Goal: Information Seeking & Learning: Find specific fact

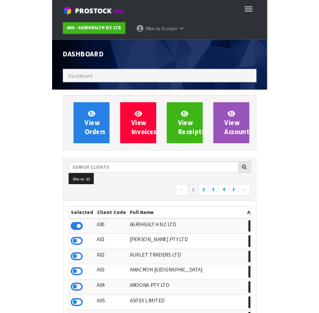
scroll to position [843, 303]
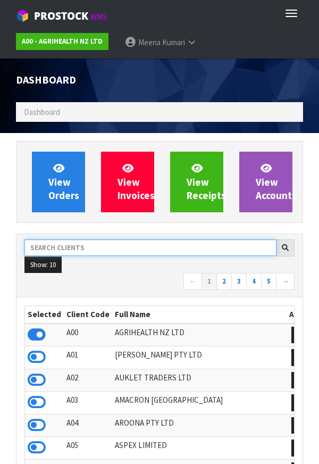
click at [89, 249] on input "text" at bounding box center [150, 248] width 252 height 16
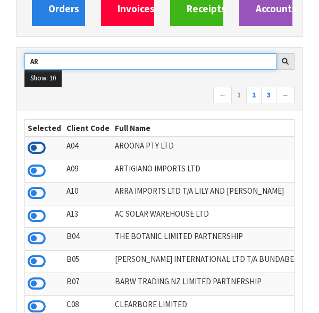
type input "AR"
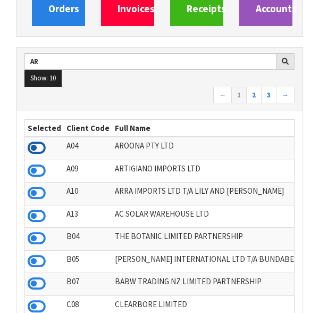
click at [42, 152] on icon at bounding box center [37, 148] width 18 height 16
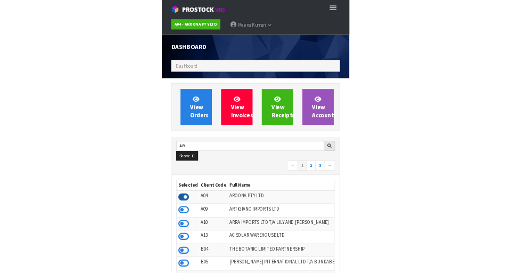
scroll to position [689, 367]
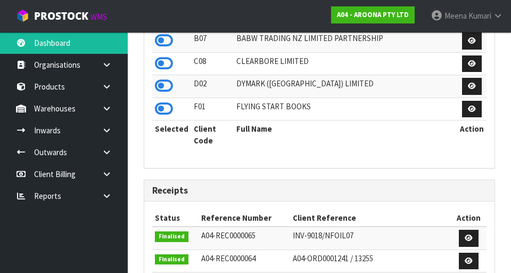
scroll to position [422, 0]
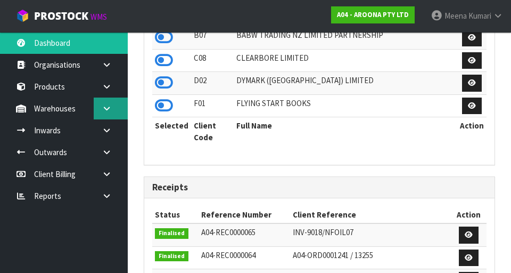
click at [114, 108] on link at bounding box center [111, 108] width 34 height 22
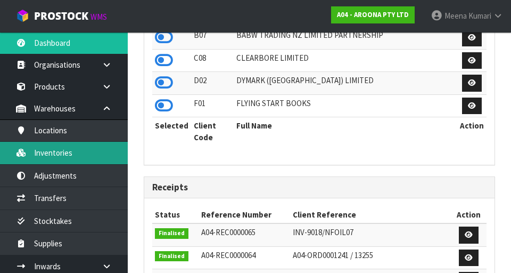
click at [72, 161] on link "Inventories" at bounding box center [64, 153] width 128 height 22
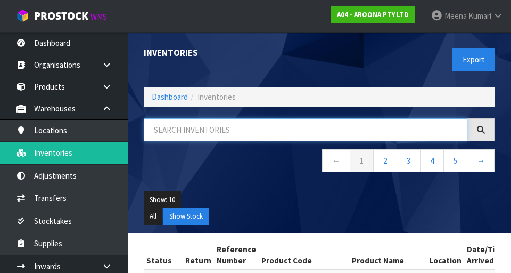
click at [291, 138] on input "text" at bounding box center [306, 129] width 324 height 23
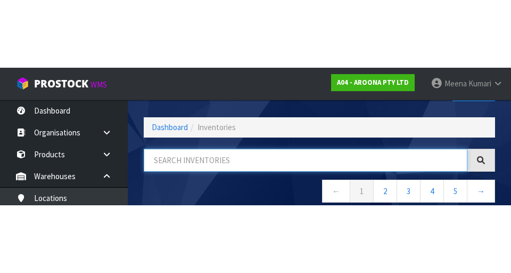
scroll to position [61, 0]
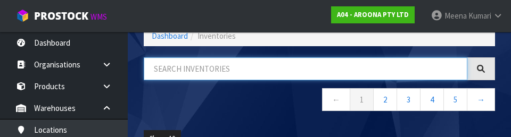
click at [195, 69] on input "text" at bounding box center [306, 68] width 324 height 23
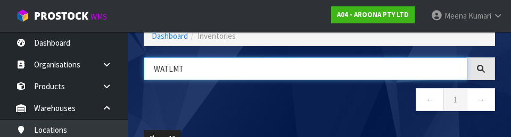
type input "WATLMT"
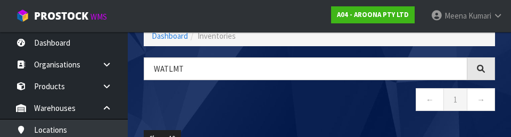
click at [293, 109] on nav "← 1 →" at bounding box center [319, 101] width 351 height 26
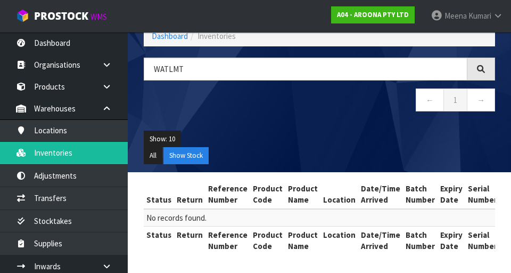
scroll to position [62, 0]
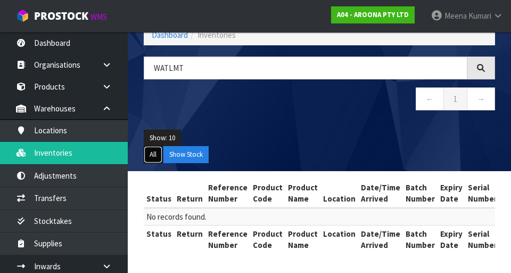
click at [156, 153] on button "All" at bounding box center [153, 154] width 19 height 17
click at [221, 153] on ul "All Show Stock" at bounding box center [319, 154] width 351 height 17
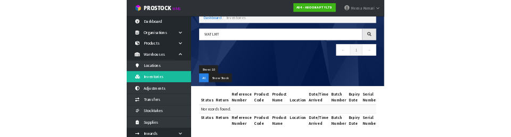
scroll to position [0, 0]
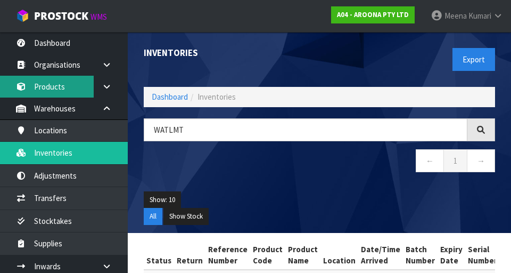
click at [56, 80] on link "Products" at bounding box center [64, 87] width 128 height 22
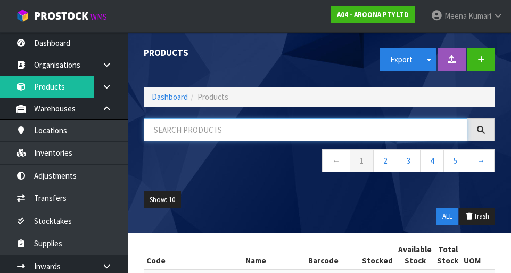
click at [227, 131] on input "text" at bounding box center [306, 129] width 324 height 23
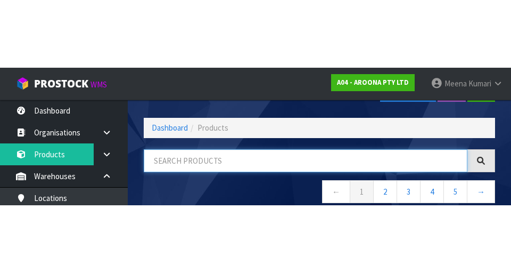
scroll to position [61, 0]
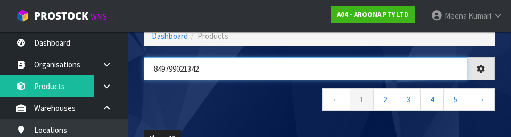
type input "849799021342"
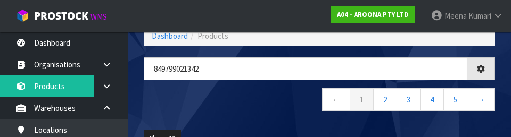
click at [232, 110] on nav "← 1 2 3 4 5 →" at bounding box center [319, 101] width 351 height 26
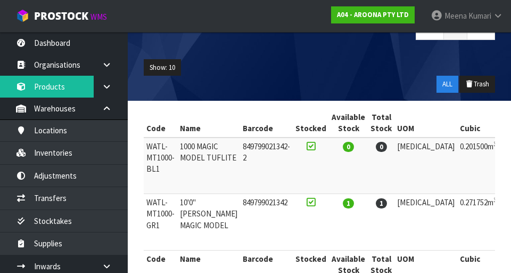
scroll to position [136, 0]
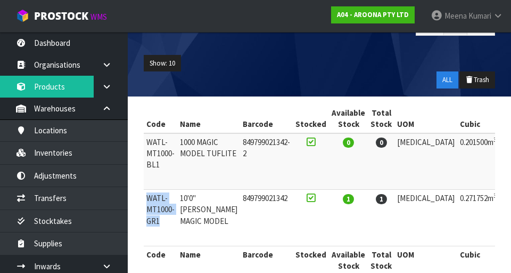
copy td "WATL-MT1000-GR1"
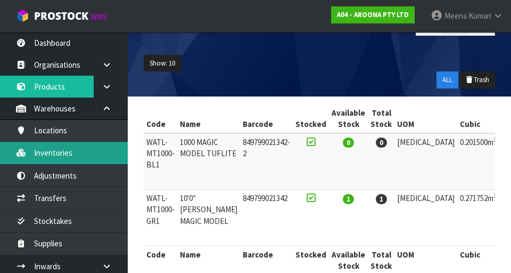
click at [74, 154] on link "Inventories" at bounding box center [64, 153] width 128 height 22
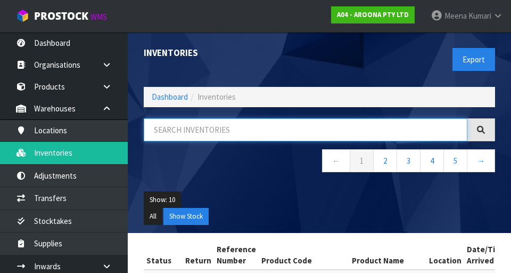
paste input "WATL-MT1000-GR1"
type input "WATL-MT1000-GR1"
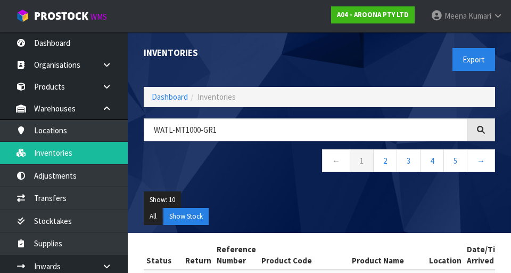
click at [246, 181] on div "WATL-MT1000-GR1 ← 1 2 3 4 5 →" at bounding box center [319, 150] width 367 height 65
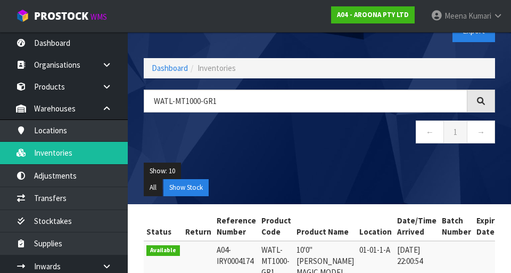
scroll to position [96, 0]
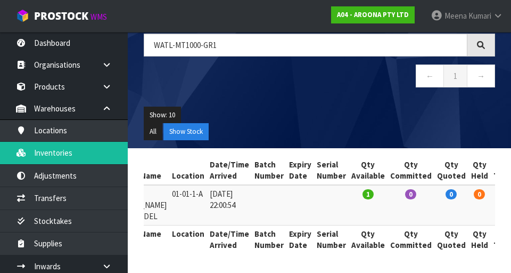
click at [319, 221] on td "0" at bounding box center [479, 205] width 22 height 40
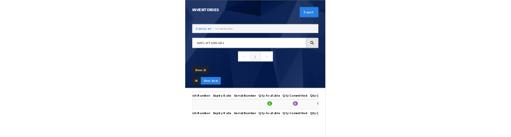
scroll to position [0, 187]
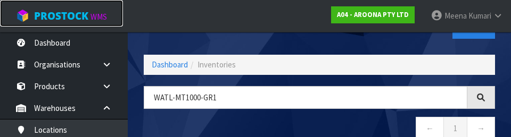
click at [2, 20] on link "ProStock WMS" at bounding box center [61, 13] width 123 height 27
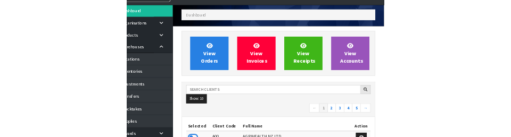
scroll to position [46, 0]
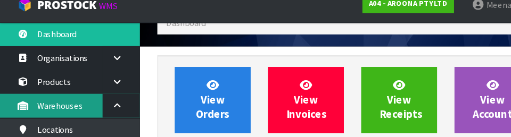
click at [69, 114] on link "Warehouses" at bounding box center [64, 108] width 128 height 22
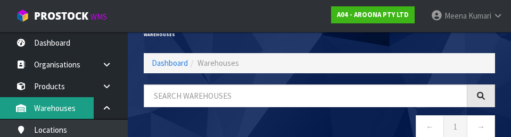
scroll to position [18, 0]
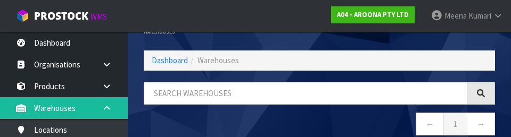
click at [109, 103] on link at bounding box center [111, 108] width 34 height 22
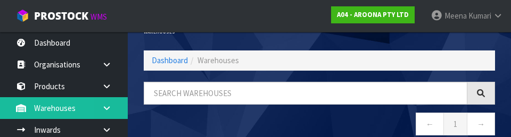
click at [110, 109] on icon at bounding box center [107, 108] width 10 height 8
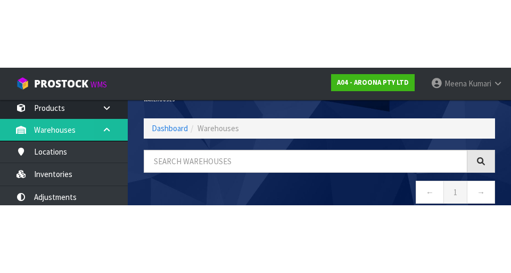
scroll to position [48, 0]
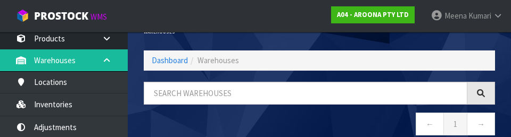
click at [110, 62] on icon at bounding box center [107, 60] width 10 height 8
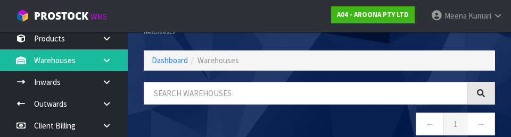
click at [109, 61] on icon at bounding box center [107, 60] width 10 height 8
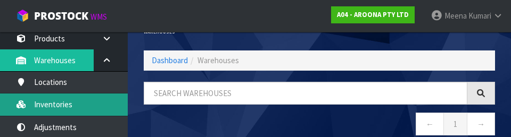
click at [93, 104] on link "Inventories" at bounding box center [64, 105] width 128 height 22
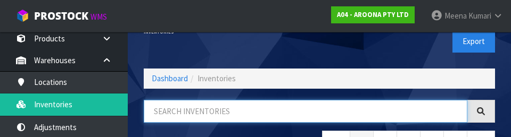
click at [205, 110] on input "text" at bounding box center [306, 111] width 324 height 23
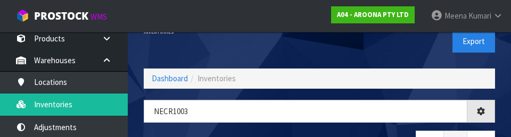
click at [274, 52] on div "Inventories Export" at bounding box center [319, 41] width 367 height 55
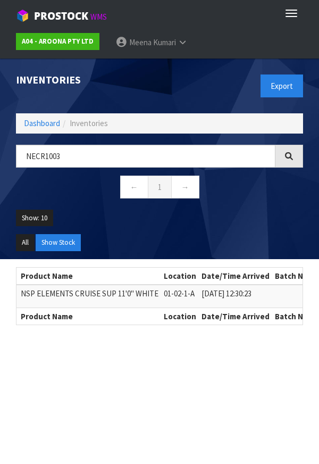
click at [112, 178] on nav "← 1 →" at bounding box center [159, 189] width 287 height 26
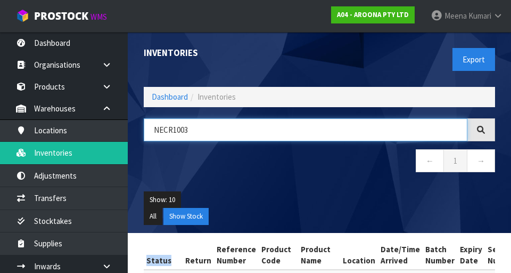
click at [229, 118] on input "NECR1003" at bounding box center [306, 129] width 324 height 23
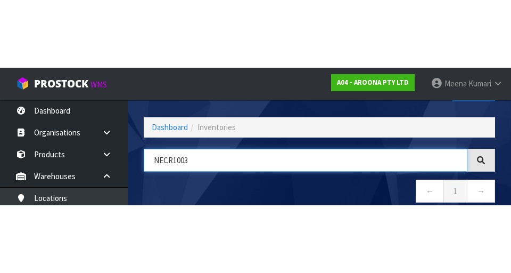
scroll to position [61, 0]
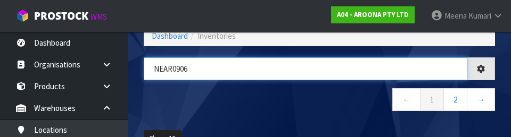
type input "NEAR0906"
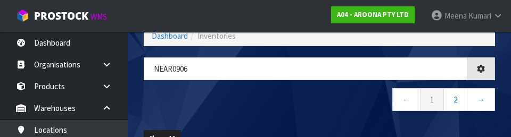
click at [309, 96] on nav "← 1 2 →" at bounding box center [319, 101] width 351 height 26
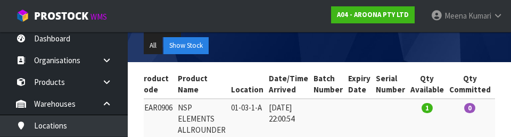
scroll to position [0, 121]
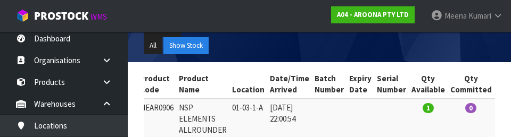
click at [275, 43] on ul "All Show Stock" at bounding box center [319, 45] width 351 height 17
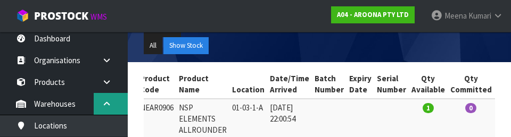
click at [107, 101] on icon at bounding box center [107, 104] width 10 height 8
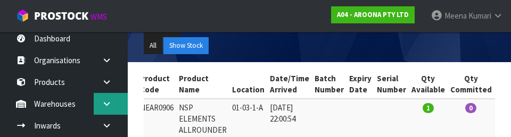
click at [109, 106] on icon at bounding box center [107, 104] width 10 height 8
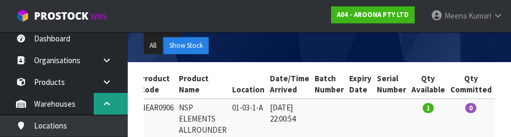
click at [108, 98] on link at bounding box center [111, 104] width 34 height 22
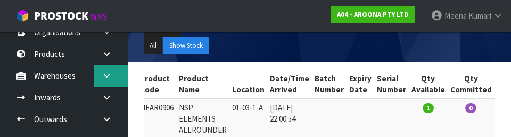
scroll to position [33, 0]
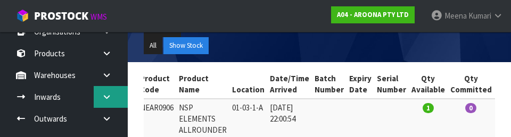
click at [111, 95] on icon at bounding box center [107, 97] width 10 height 8
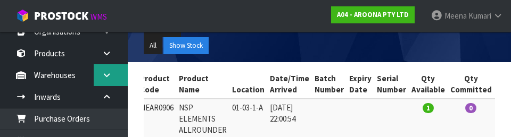
click at [109, 76] on icon at bounding box center [107, 75] width 10 height 8
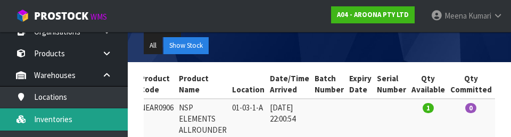
click at [90, 118] on link "Inventories" at bounding box center [64, 120] width 128 height 22
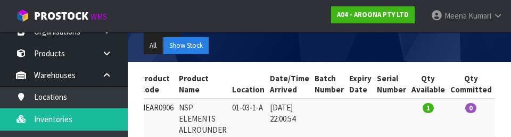
click at [312, 59] on div "Show: 10 5 10 25 50 All Show Stock" at bounding box center [319, 37] width 367 height 49
click at [319, 45] on ul "All Show Stock" at bounding box center [319, 45] width 351 height 17
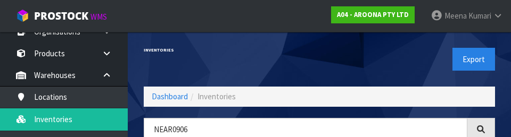
click at [319, 62] on div "Export" at bounding box center [411, 59] width 184 height 55
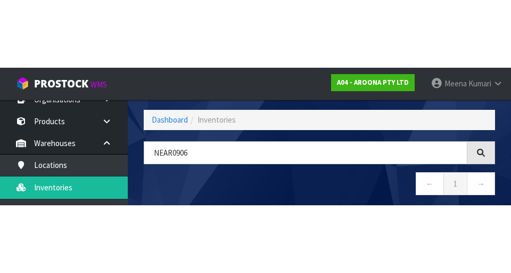
scroll to position [73, 0]
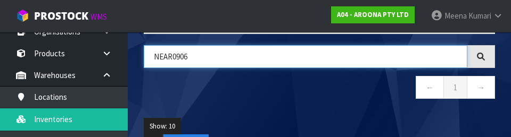
click at [235, 55] on input "NEAR0906" at bounding box center [306, 56] width 324 height 23
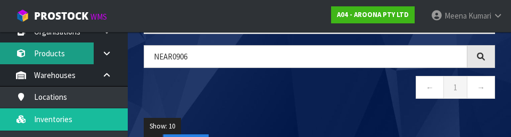
click at [54, 56] on link "Products" at bounding box center [64, 54] width 128 height 22
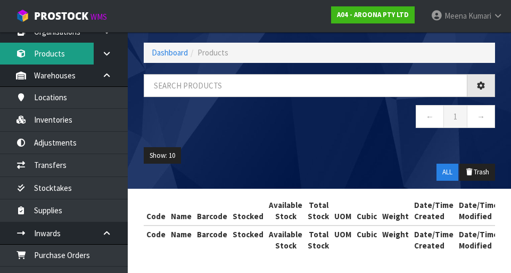
scroll to position [73, 0]
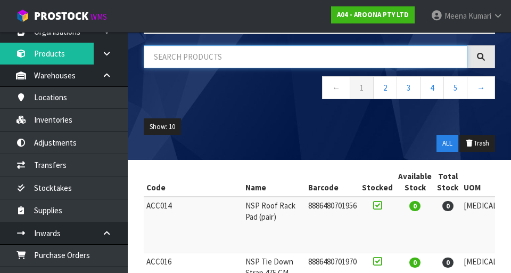
click at [215, 67] on input "text" at bounding box center [306, 56] width 324 height 23
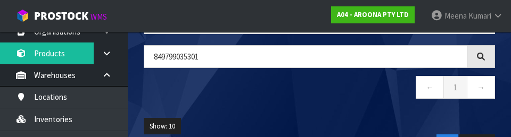
click at [236, 102] on nav "← 1 →" at bounding box center [319, 89] width 351 height 26
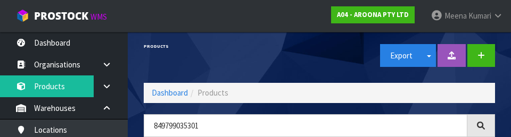
scroll to position [0, 0]
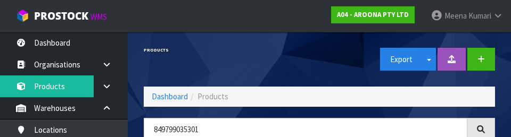
click at [226, 94] on span "Products" at bounding box center [212, 97] width 31 height 10
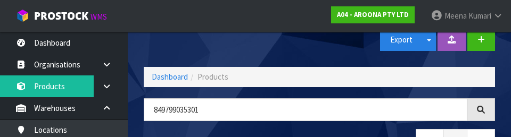
scroll to position [51, 0]
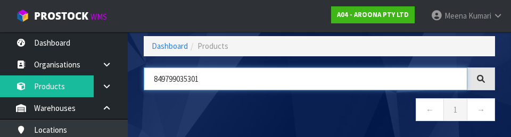
click at [262, 82] on input "849799035301" at bounding box center [306, 79] width 324 height 23
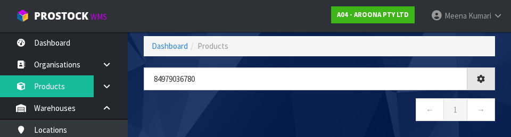
click at [319, 114] on nav "← 1 →" at bounding box center [319, 111] width 351 height 26
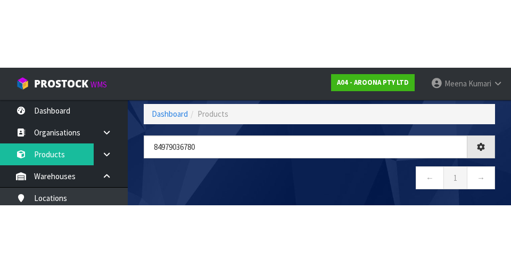
scroll to position [50, 0]
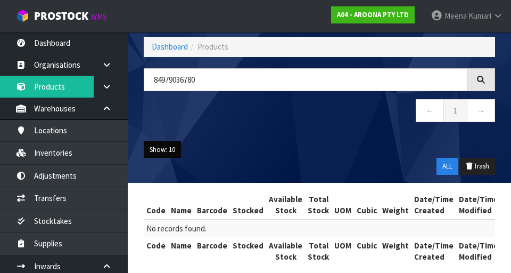
click at [161, 155] on button "Show: 10" at bounding box center [162, 149] width 37 height 17
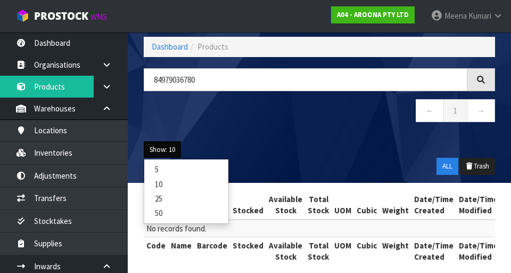
click at [319, 155] on ul "Show: 10 5 10 25 50" at bounding box center [319, 149] width 351 height 17
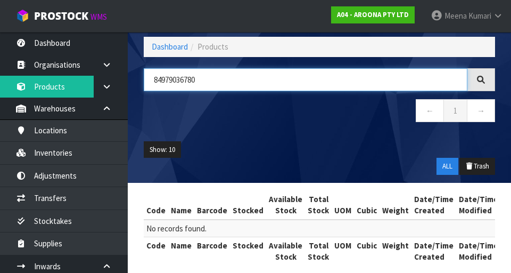
click at [177, 81] on input "84979036780" at bounding box center [306, 79] width 324 height 23
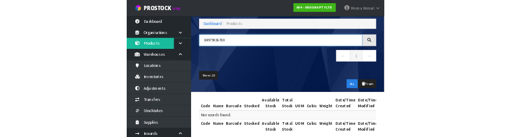
scroll to position [51, 0]
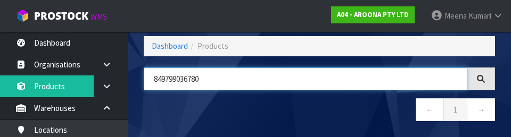
type input "849799036780"
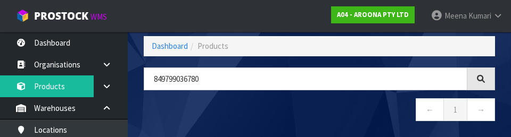
click at [319, 110] on nav "← 1 →" at bounding box center [319, 111] width 351 height 26
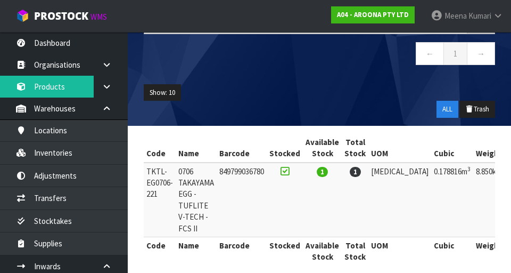
scroll to position [119, 0]
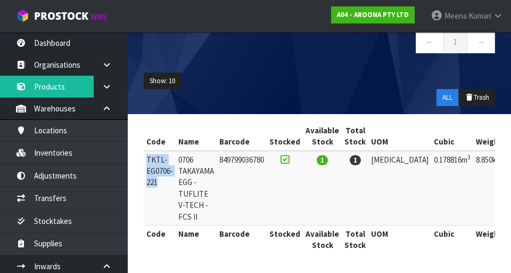
copy td "TKTL-EG0706-221"
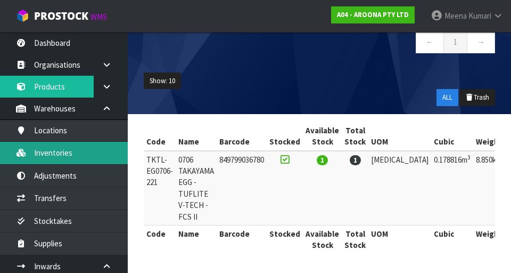
click at [71, 156] on link "Inventories" at bounding box center [64, 153] width 128 height 22
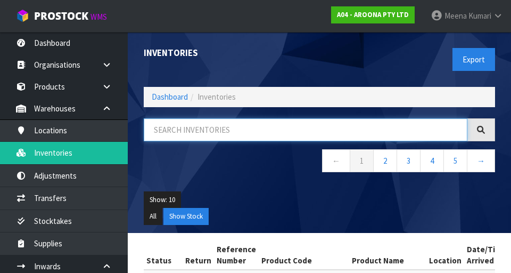
paste input "TKTL-EG0706-221"
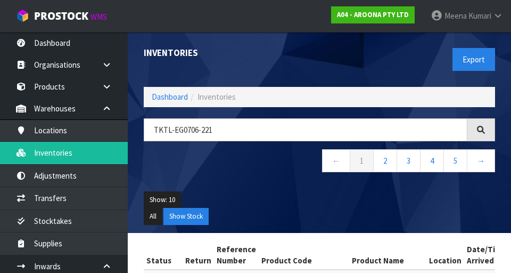
click at [209, 184] on div "Show: 10 5 10 25 50 All Show Stock" at bounding box center [319, 207] width 367 height 49
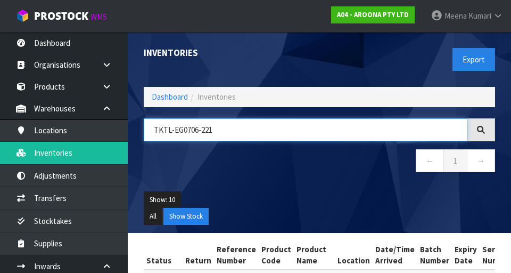
click at [261, 130] on input "TKTL-EG0706-221" at bounding box center [306, 129] width 324 height 23
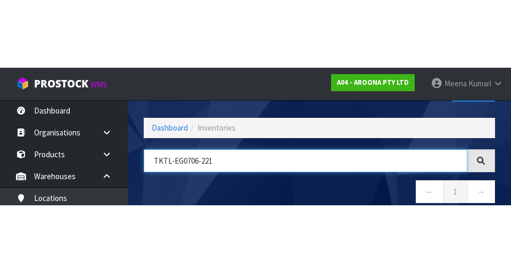
scroll to position [61, 0]
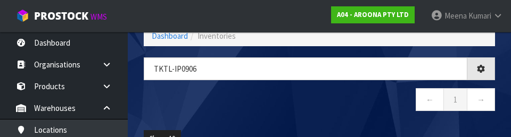
click at [313, 100] on nav "← 1 →" at bounding box center [319, 101] width 351 height 26
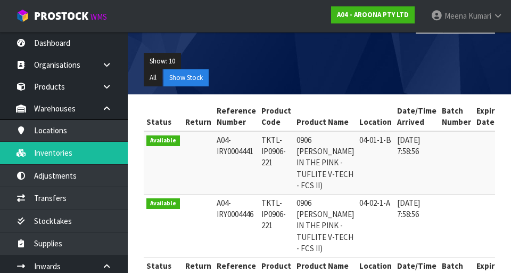
scroll to position [0, 0]
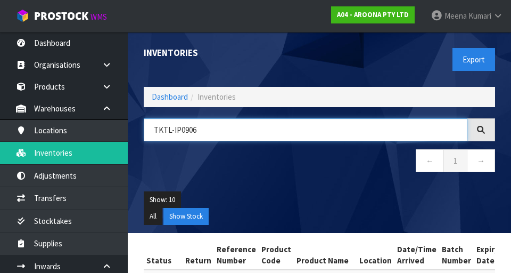
click at [241, 125] on input "TKTL-IP0906" at bounding box center [306, 129] width 324 height 23
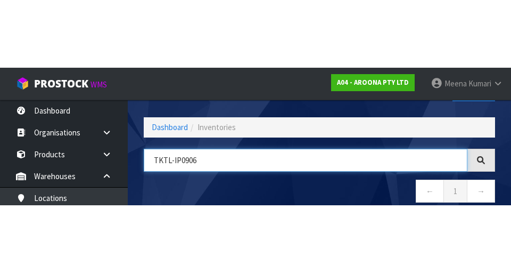
scroll to position [61, 0]
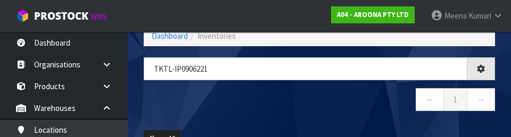
click at [257, 100] on nav "← 1 →" at bounding box center [319, 101] width 351 height 26
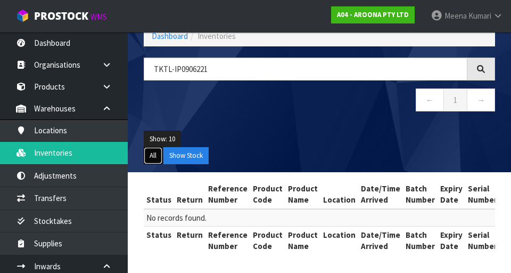
click at [147, 154] on button "All" at bounding box center [153, 155] width 19 height 17
click at [188, 156] on button "Show Stock" at bounding box center [185, 155] width 45 height 17
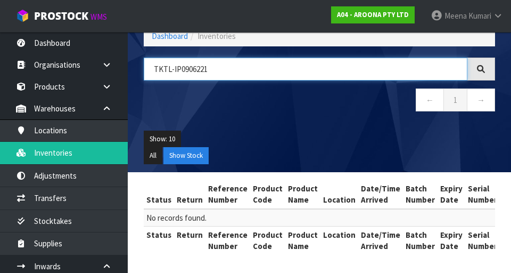
click at [195, 73] on input "TKTL-IP0906221" at bounding box center [306, 68] width 324 height 23
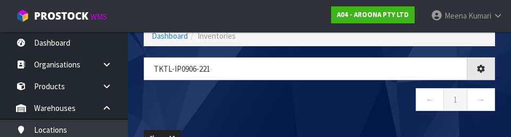
click at [319, 108] on nav "← 1 →" at bounding box center [319, 101] width 351 height 26
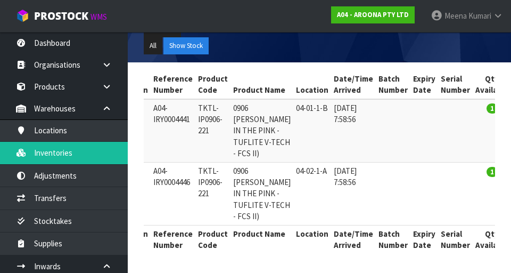
scroll to position [0, 0]
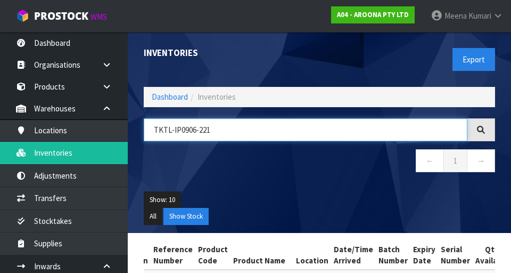
click at [207, 129] on input "TKTL-IP0906-221" at bounding box center [306, 129] width 324 height 23
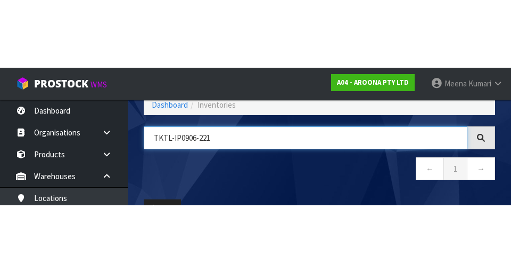
scroll to position [61, 0]
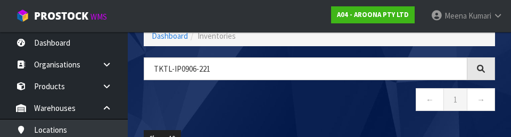
click at [284, 118] on div "TKTL-IP0906-221 ← 1 →" at bounding box center [319, 89] width 367 height 65
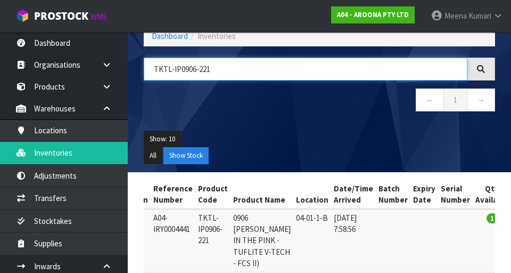
click at [261, 71] on input "TKTL-IP0906-221" at bounding box center [306, 68] width 324 height 23
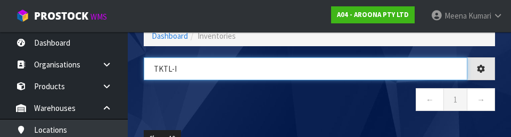
type input "TKTL-"
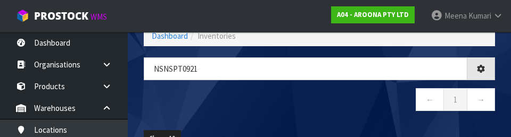
click at [254, 104] on nav "← 1 →" at bounding box center [319, 101] width 351 height 26
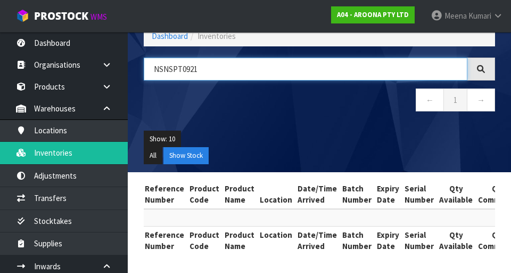
click at [180, 70] on input "NSNSPT0921" at bounding box center [306, 68] width 324 height 23
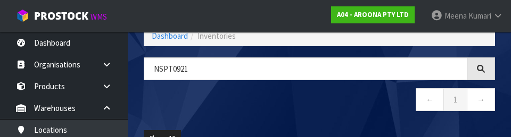
click at [294, 109] on nav "← 1 →" at bounding box center [319, 101] width 351 height 26
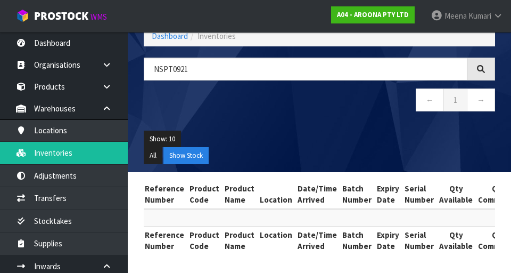
type input "NSPT0921"
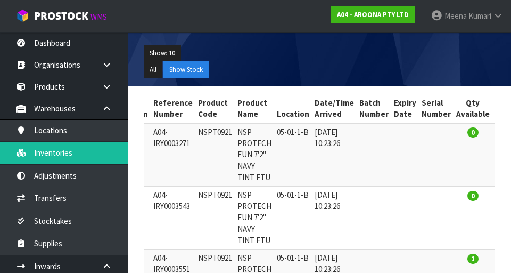
scroll to position [152, 0]
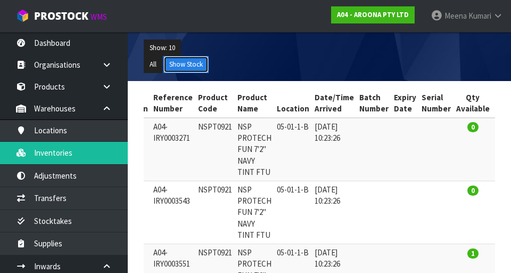
click at [206, 72] on button "Show Stock" at bounding box center [185, 64] width 45 height 17
click at [190, 71] on button "Show Stock" at bounding box center [185, 64] width 45 height 17
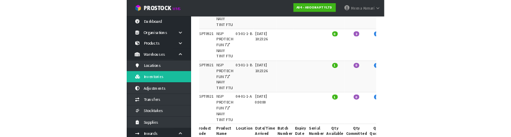
scroll to position [0, 0]
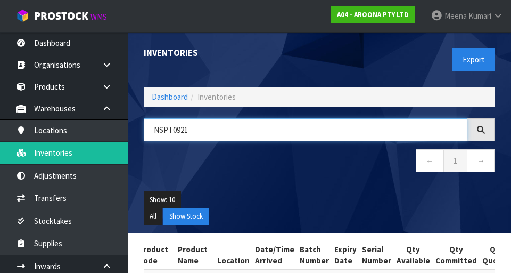
click at [228, 126] on input "NSPT0921" at bounding box center [306, 129] width 324 height 23
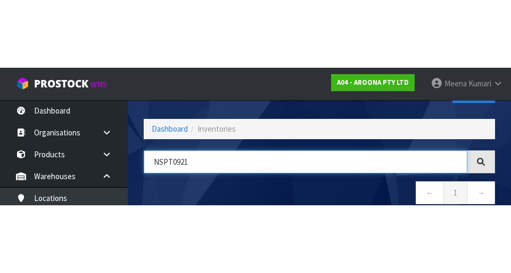
scroll to position [61, 0]
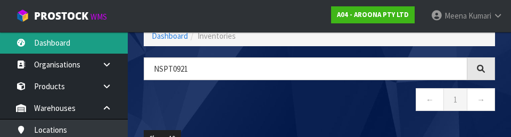
click at [70, 42] on link "Dashboard" at bounding box center [64, 43] width 128 height 22
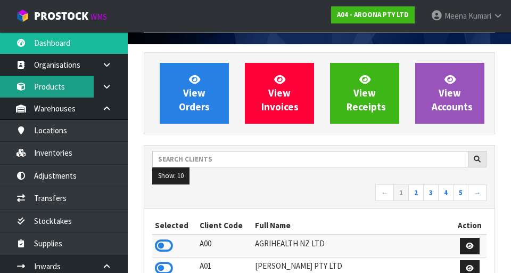
click at [85, 81] on link "Products" at bounding box center [64, 87] width 128 height 22
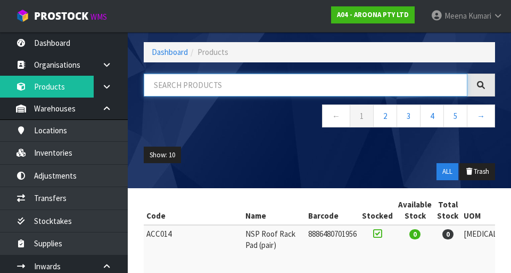
click at [219, 80] on input "text" at bounding box center [306, 84] width 324 height 23
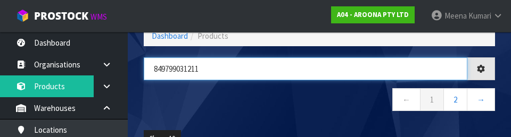
type input "849799031211"
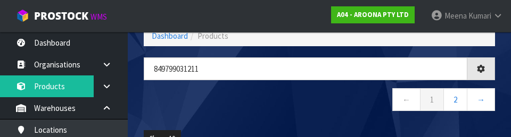
click at [264, 108] on nav "← 1 2 →" at bounding box center [319, 101] width 351 height 26
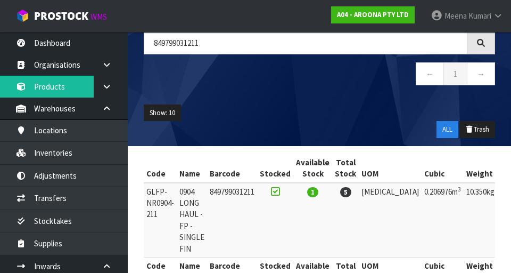
scroll to position [119, 0]
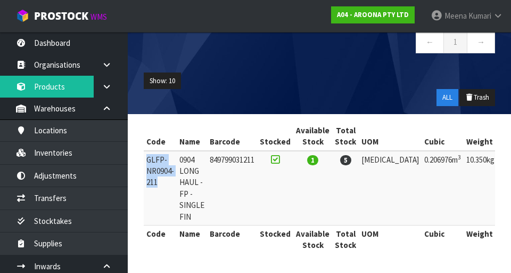
copy td "GLFP-NR0904-211"
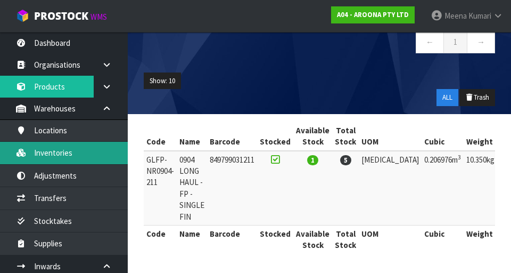
click at [75, 155] on link "Inventories" at bounding box center [64, 153] width 128 height 22
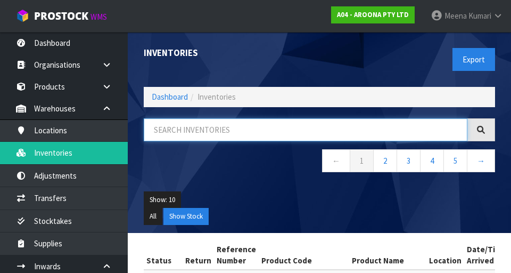
paste input "GLFP-NR0904-211"
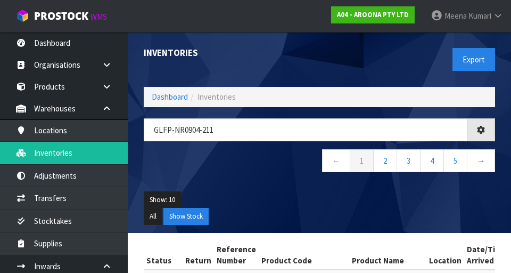
click at [242, 179] on div "GLFP-NR0904-211 ← 1 2 3 4 5 →" at bounding box center [319, 150] width 367 height 65
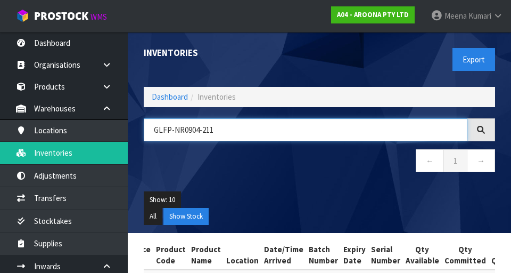
click at [256, 126] on input "GLFP-NR0904-211" at bounding box center [306, 129] width 324 height 23
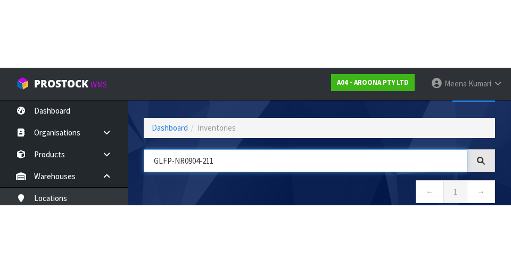
scroll to position [61, 0]
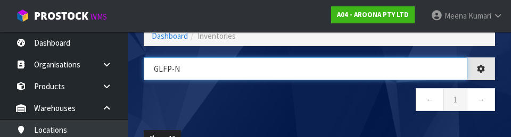
type input "GLFP-"
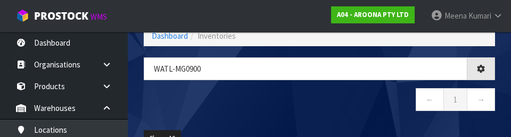
click at [319, 109] on nav "← 1 →" at bounding box center [319, 101] width 351 height 26
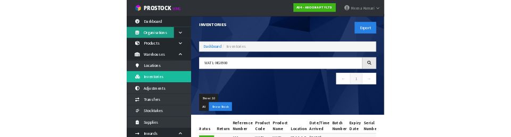
scroll to position [0, 0]
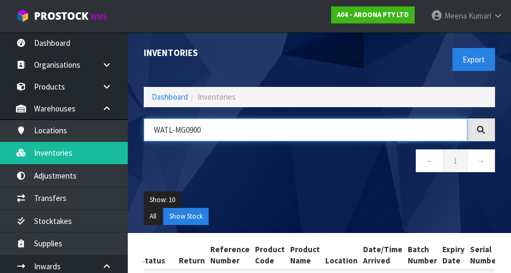
click at [259, 132] on input "WATL-MG0900" at bounding box center [306, 129] width 324 height 23
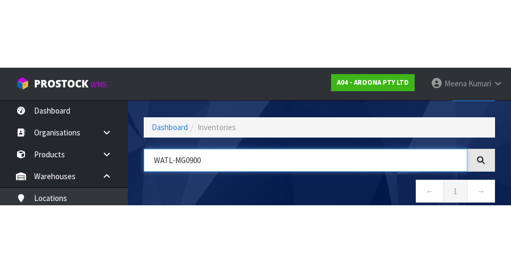
scroll to position [61, 0]
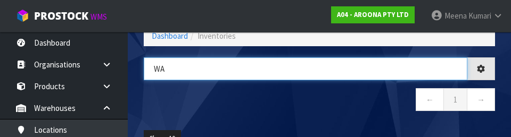
type input "W"
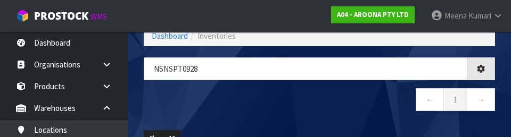
click at [319, 108] on nav "← 1 →" at bounding box center [319, 101] width 351 height 26
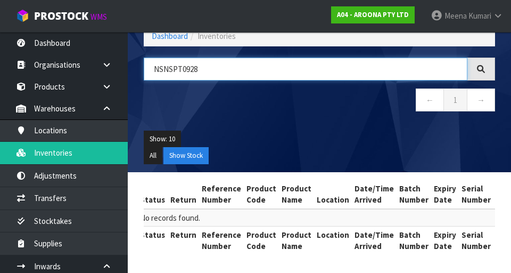
click at [185, 68] on input "NSNSPT0928" at bounding box center [306, 68] width 324 height 23
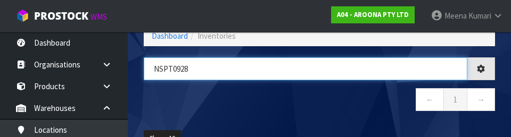
type input "NSPT0928"
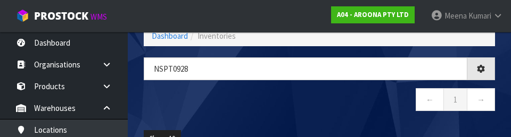
click at [319, 94] on nav "← 1 →" at bounding box center [319, 101] width 351 height 26
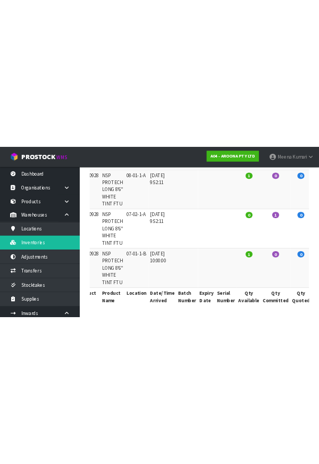
scroll to position [0, 0]
